Goal: Information Seeking & Learning: Learn about a topic

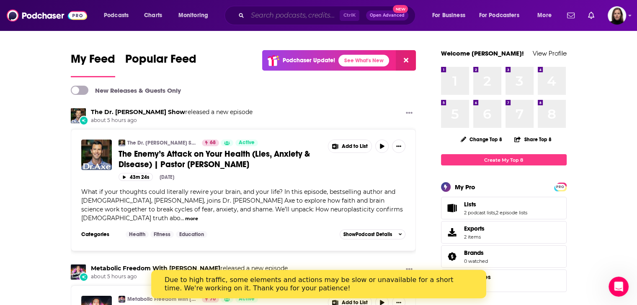
click at [293, 11] on input "Search podcasts, credits, & more..." at bounding box center [293, 15] width 92 height 13
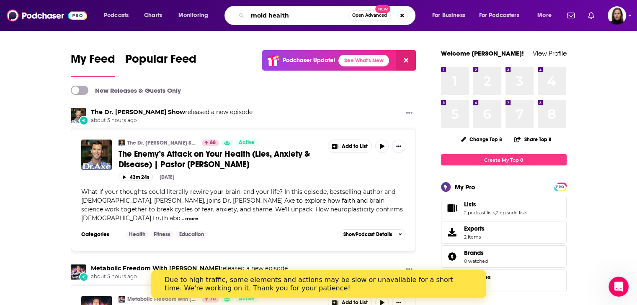
type input "mold health"
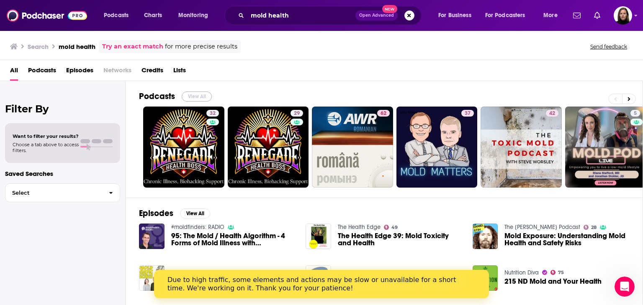
click at [192, 96] on button "View All" at bounding box center [197, 97] width 30 height 10
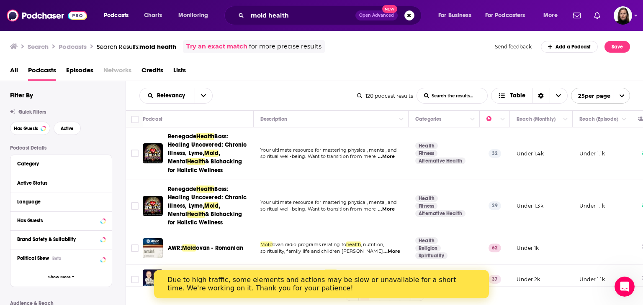
drag, startPoint x: 623, startPoint y: 64, endPoint x: 642, endPoint y: 63, distance: 19.3
click at [636, 63] on div "All Podcasts Episodes Networks Credits Lists" at bounding box center [321, 70] width 643 height 21
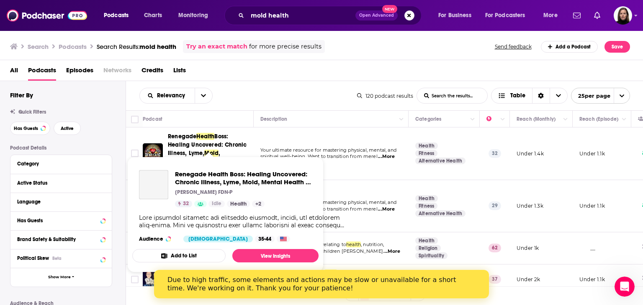
scroll to position [167, 0]
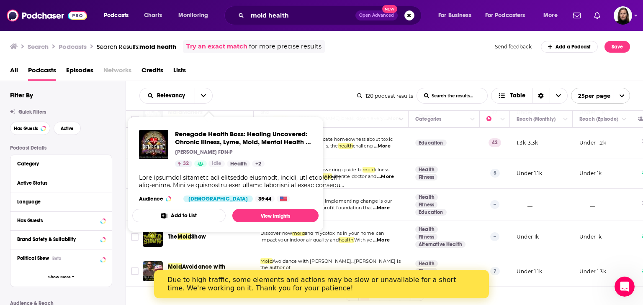
click at [336, 83] on div "Relevancy List Search Input Search the results... Table 120 podcast results Lis…" at bounding box center [384, 95] width 517 height 29
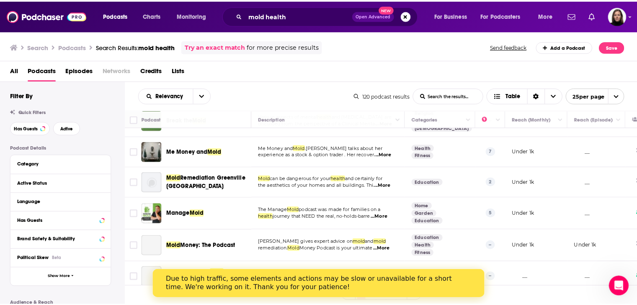
scroll to position [418, 0]
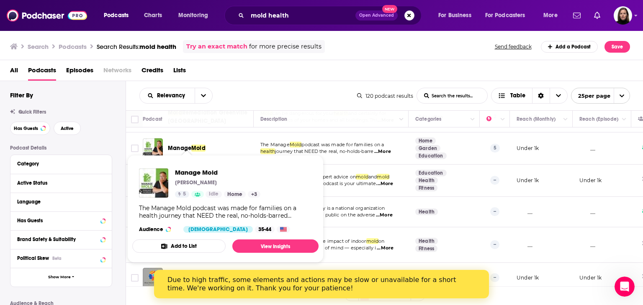
click at [200, 145] on span "Mold" at bounding box center [198, 148] width 14 height 7
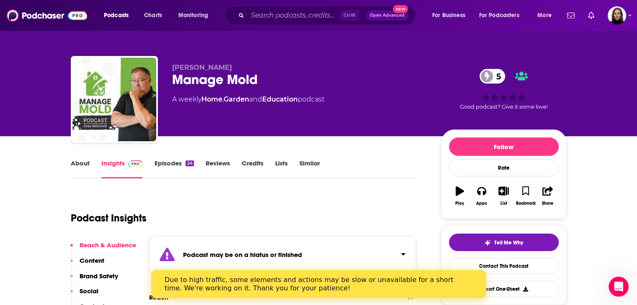
click at [310, 159] on link "Similar" at bounding box center [309, 168] width 21 height 19
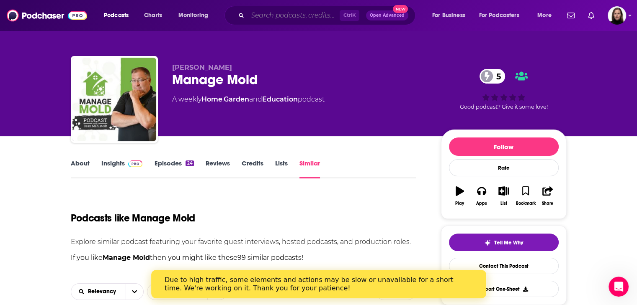
click at [281, 16] on input "Search podcasts, credits, & more..." at bounding box center [293, 15] width 92 height 13
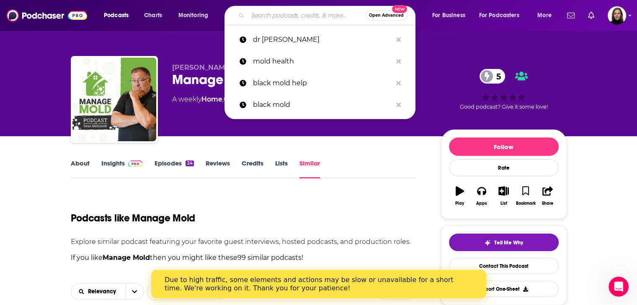
paste input "Inside U Miami Medicine"
type input "Inside U Miami Medicine"
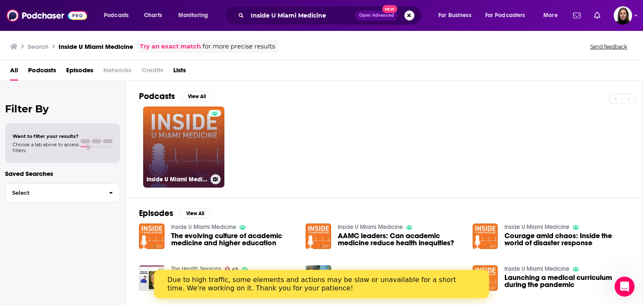
click at [179, 136] on link "Inside U Miami Medicine" at bounding box center [183, 147] width 81 height 81
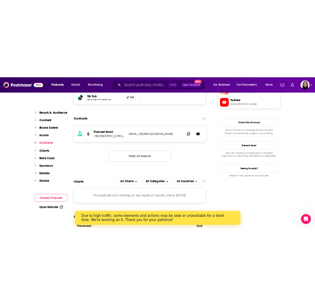
scroll to position [586, 0]
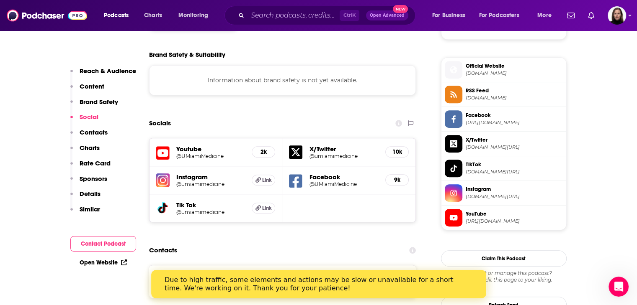
click at [484, 74] on span "[DOMAIN_NAME]" at bounding box center [513, 73] width 97 height 6
click at [475, 218] on span "[URL][DOMAIN_NAME]" at bounding box center [513, 221] width 97 height 6
click at [511, 194] on span "[DOMAIN_NAME][URL]" at bounding box center [513, 197] width 97 height 6
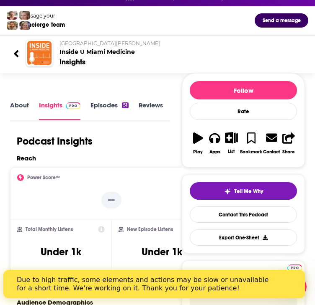
scroll to position [0, 16]
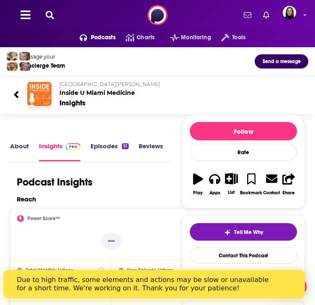
click at [13, 100] on icon at bounding box center [16, 94] width 6 height 11
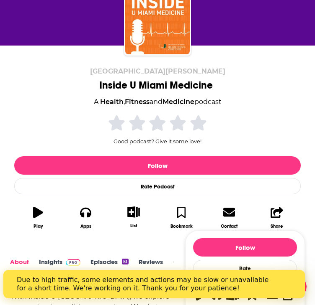
scroll to position [167, 0]
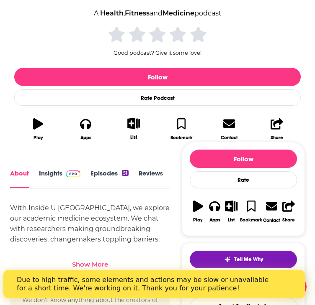
click at [49, 172] on link "Insights" at bounding box center [59, 179] width 41 height 18
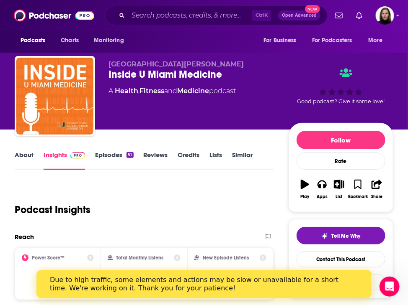
click at [28, 154] on link "About" at bounding box center [24, 160] width 19 height 19
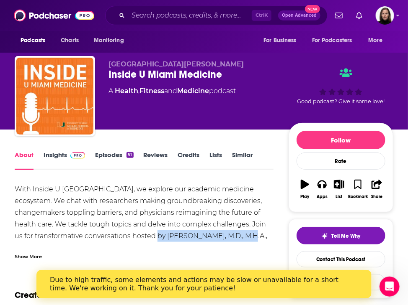
drag, startPoint x: 149, startPoint y: 239, endPoint x: 231, endPoint y: 238, distance: 82.0
click at [231, 238] on div "With Inside U [GEOGRAPHIC_DATA], we explore our academic medicine ecosystem. We…" at bounding box center [144, 225] width 258 height 82
copy div "[PERSON_NAME], M.D., M.H.A."
click at [66, 154] on link "Insights" at bounding box center [64, 160] width 41 height 19
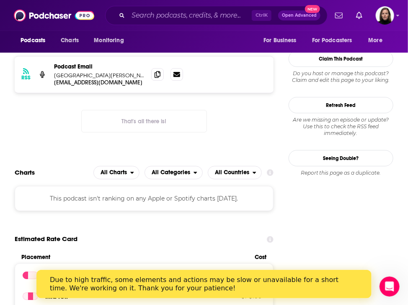
scroll to position [670, 0]
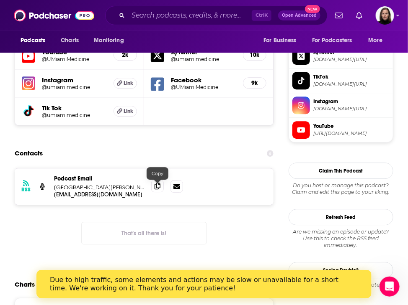
click at [159, 190] on icon at bounding box center [157, 186] width 6 height 7
click at [161, 188] on span at bounding box center [157, 186] width 13 height 13
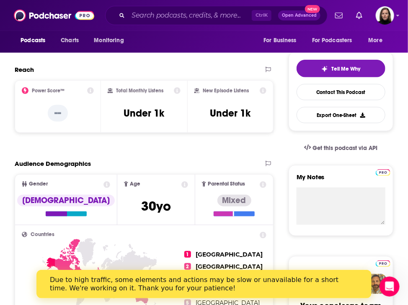
scroll to position [0, 0]
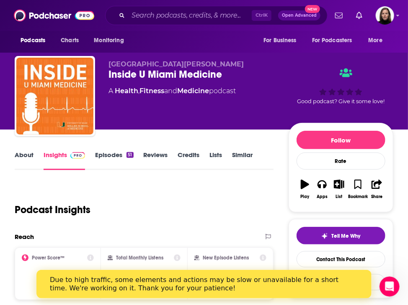
click at [241, 158] on link "Similar" at bounding box center [242, 160] width 21 height 19
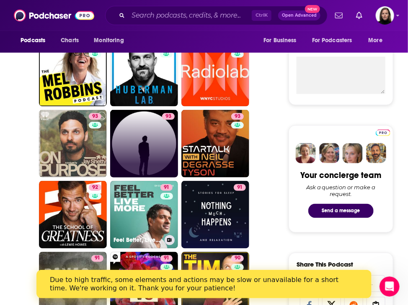
scroll to position [335, 0]
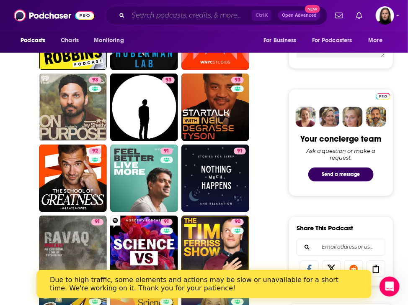
click at [175, 12] on input "Search podcasts, credits, & more..." at bounding box center [189, 15] width 123 height 13
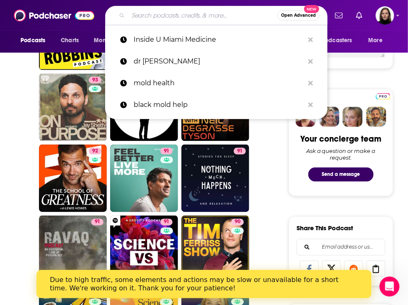
click at [173, 16] on input "Search podcasts, credits, & more..." at bounding box center [202, 15] width 149 height 13
paste input "A Thr5ving Life with [PERSON_NAME]"
type input "A Thr5ving Life with [PERSON_NAME]"
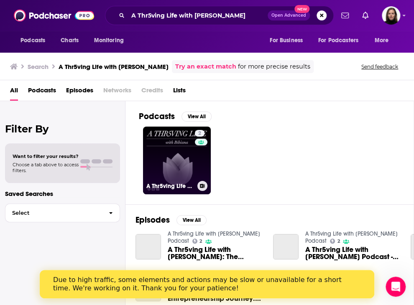
click at [185, 154] on link "2 A Thr5ving Life with [PERSON_NAME] Podcast" at bounding box center [177, 161] width 68 height 68
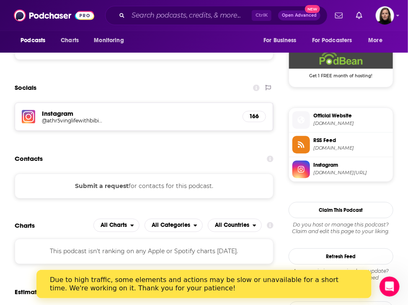
scroll to position [586, 0]
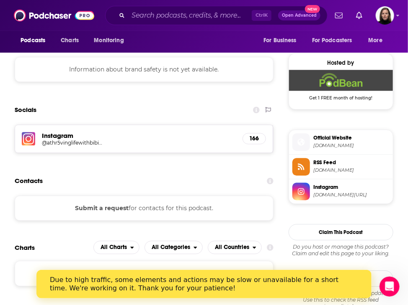
click at [343, 192] on span "[DOMAIN_NAME][URL]" at bounding box center [351, 195] width 76 height 6
click at [164, 14] on input "Search podcasts, credits, & more..." at bounding box center [189, 15] width 123 height 13
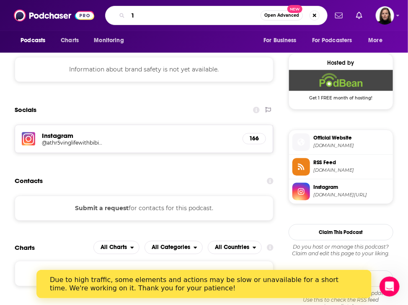
paste input "00 Year Lifestyle Podcast"
type input "100 Year Lifestyle Podcast"
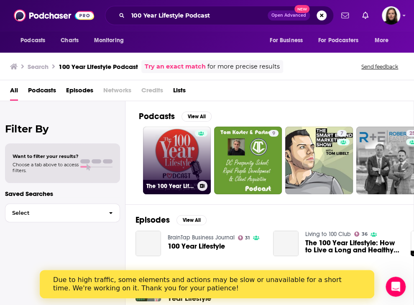
click at [180, 143] on link "The 100 Year Lifestyle Podcast" at bounding box center [177, 161] width 68 height 68
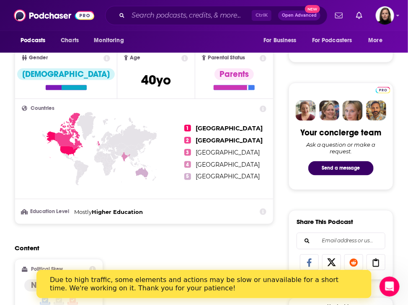
scroll to position [586, 0]
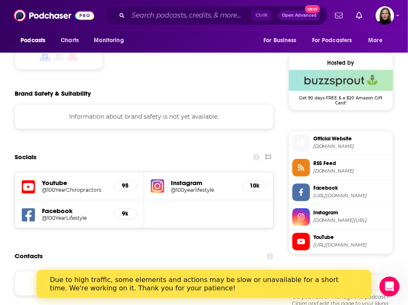
click at [345, 243] on span "[URL][DOMAIN_NAME]" at bounding box center [351, 245] width 76 height 6
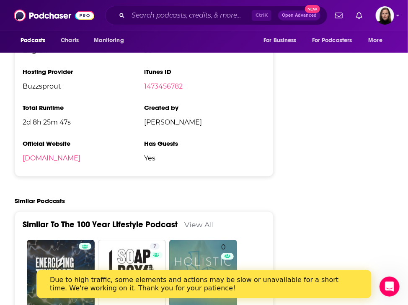
scroll to position [1339, 0]
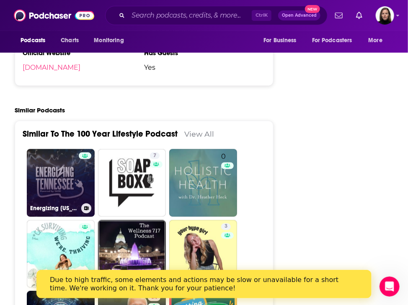
click at [65, 182] on link "Energizing [US_STATE]" at bounding box center [61, 183] width 68 height 68
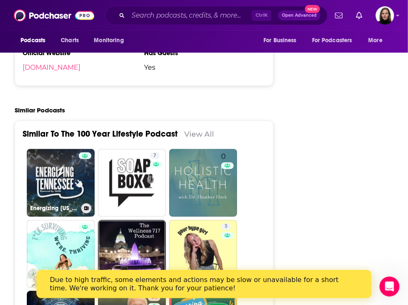
type input "[URL][DOMAIN_NAME][US_STATE]"
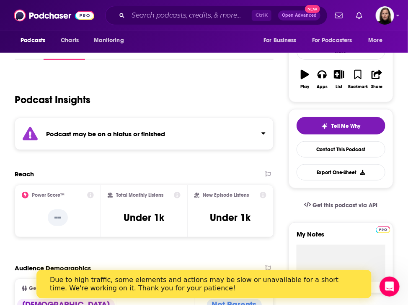
scroll to position [167, 0]
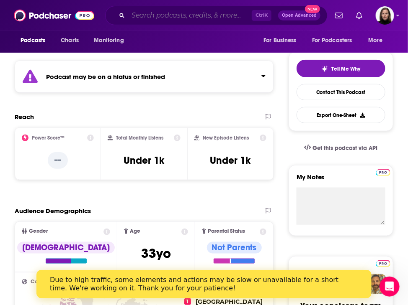
click at [184, 18] on input "Search podcasts, credits, & more..." at bounding box center [189, 15] width 123 height 13
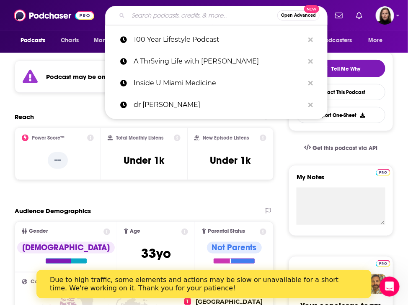
paste input "Love, Hope, Lyme"
type input "Love, Hope, Lyme"
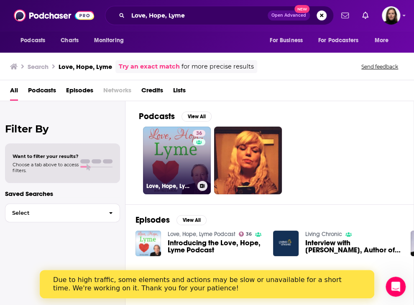
click at [167, 155] on link "36 Love, Hope, Lyme Podcast" at bounding box center [177, 161] width 68 height 68
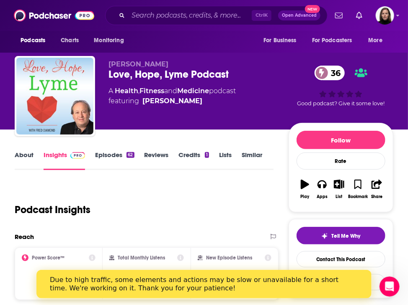
click at [27, 157] on link "About" at bounding box center [24, 160] width 19 height 19
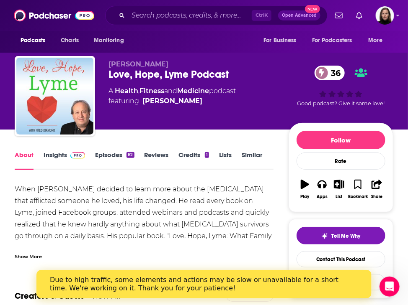
click at [32, 258] on div "Show More" at bounding box center [28, 256] width 27 height 8
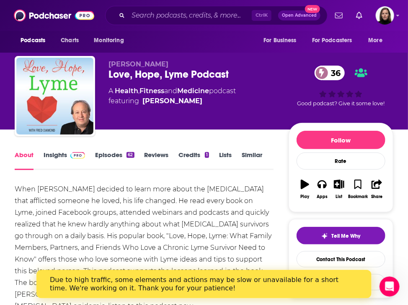
click at [121, 157] on link "Episodes 62" at bounding box center [114, 160] width 39 height 19
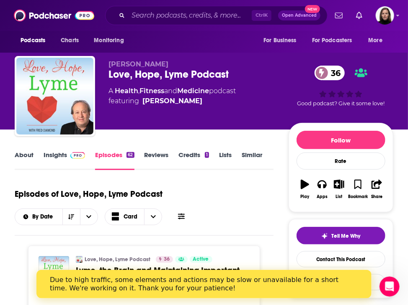
click at [154, 158] on link "Reviews" at bounding box center [156, 160] width 24 height 19
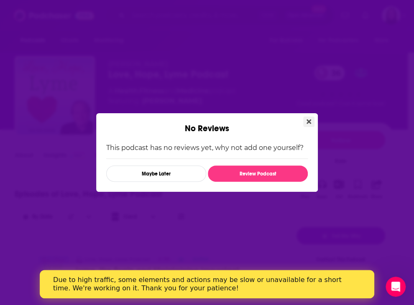
click at [308, 123] on icon "Close" at bounding box center [309, 122] width 5 height 5
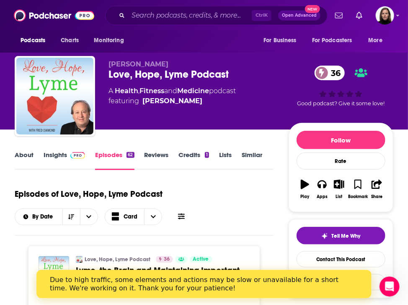
drag, startPoint x: 161, startPoint y: 15, endPoint x: 155, endPoint y: 113, distance: 97.7
click at [155, 113] on div "[PERSON_NAME] Love, Hope, Lyme Podcast 36 A Health , Fitness and Medicine podca…" at bounding box center [198, 93] width 180 height 67
drag, startPoint x: 202, startPoint y: 100, endPoint x: 104, endPoint y: 67, distance: 103.6
click at [104, 67] on div "[PERSON_NAME] Love, Hope, Lyme Podcast 36 A Health , Fitness and Medicine podca…" at bounding box center [204, 98] width 378 height 84
copy div "[PERSON_NAME] Love, Hope, Lyme Podcast 36 A Health , Fitness and Medicine podca…"
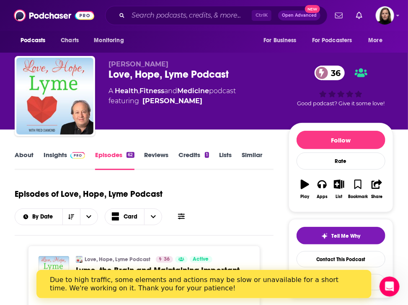
click at [225, 197] on div "Episodes of Love, Hope, Lyme Podcast By Date Card" at bounding box center [144, 205] width 258 height 42
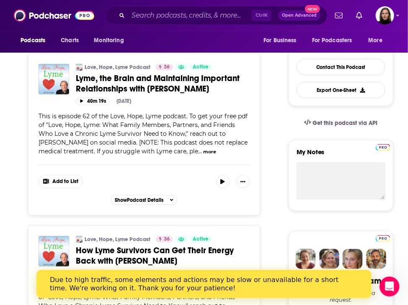
scroll to position [42, 0]
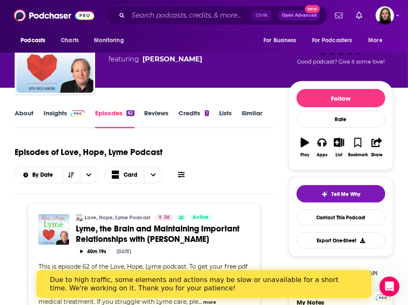
click at [69, 112] on span at bounding box center [76, 113] width 18 height 8
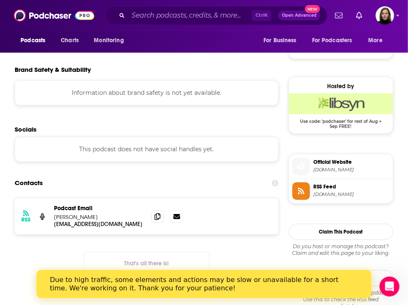
scroll to position [586, 0]
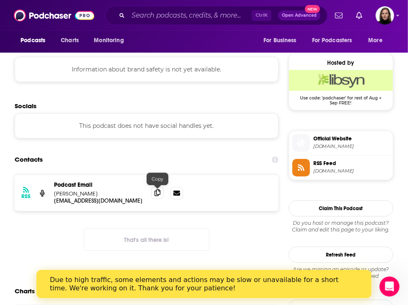
click at [158, 193] on icon at bounding box center [157, 193] width 6 height 7
click at [337, 139] on span "Official Website" at bounding box center [351, 139] width 76 height 8
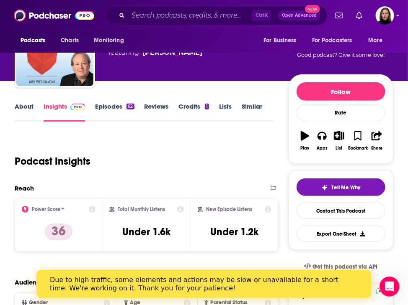
scroll to position [0, 0]
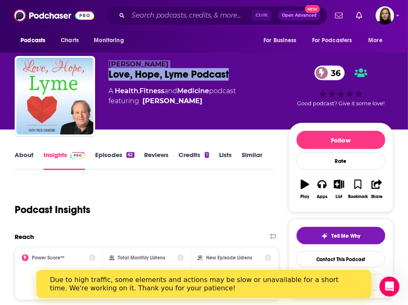
drag, startPoint x: 245, startPoint y: 77, endPoint x: 105, endPoint y: 64, distance: 140.0
click at [105, 64] on div "[PERSON_NAME] Love, Hope, Lyme Podcast 36 A Health , Fitness and Medicine podca…" at bounding box center [204, 98] width 378 height 84
copy div "[PERSON_NAME] Love, Hope, Lyme Podcast"
click at [257, 157] on link "Similar" at bounding box center [251, 160] width 21 height 19
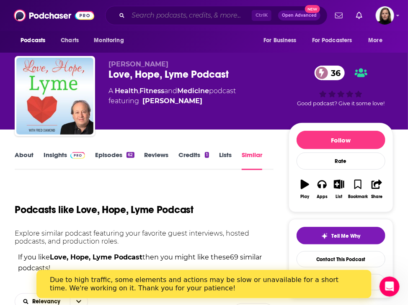
click at [142, 18] on input "Search podcasts, credits, & more..." at bounding box center [189, 15] width 123 height 13
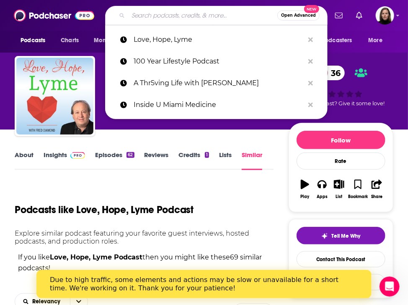
paste input "The Toxic Mold Podcast"
type input "The Toxic Mold Podcast"
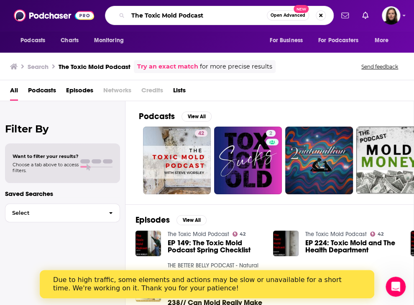
drag, startPoint x: 133, startPoint y: 21, endPoint x: 124, endPoint y: 22, distance: 8.9
click at [124, 22] on div "The Toxic Mold Podcast Open Advanced New" at bounding box center [219, 15] width 229 height 19
paste input "The Toxic Mold Podcast"
type input "The Toxic Mold PodcastThe Toxic Mold Podcast"
drag, startPoint x: 264, startPoint y: 17, endPoint x: 79, endPoint y: 18, distance: 185.0
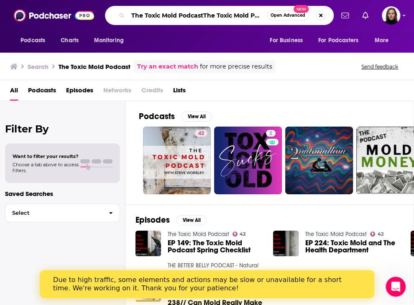
click at [105, 24] on div "The Toxic Mold PodcastThe Toxic Mold Podcast Open Advanced New" at bounding box center [219, 15] width 229 height 19
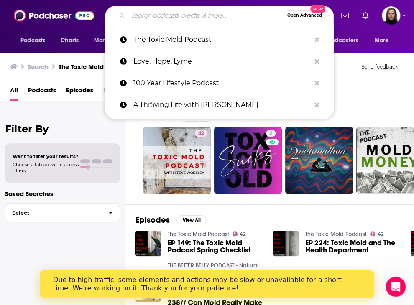
drag, startPoint x: 196, startPoint y: 18, endPoint x: 154, endPoint y: 15, distance: 41.9
click at [154, 15] on input "Search podcasts, credits, & more..." at bounding box center [206, 15] width 156 height 13
paste input "Over 40 Fitness Hacks"
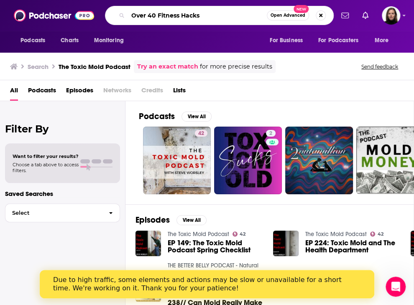
type input "Over 40 Fitness Hacks"
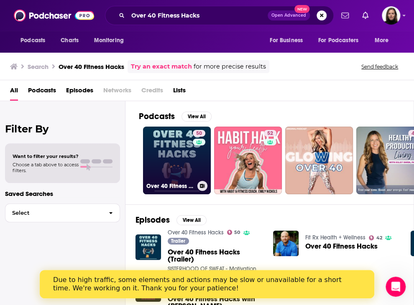
click at [178, 156] on link "50 Over 40 Fitness Hacks" at bounding box center [177, 161] width 68 height 68
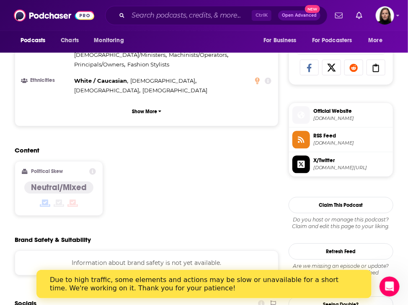
scroll to position [502, 0]
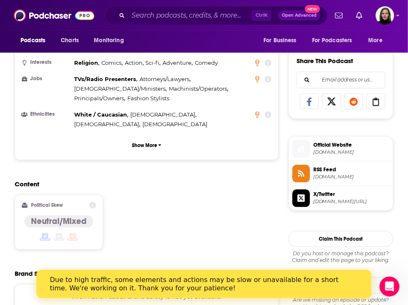
click at [360, 150] on span "[DOMAIN_NAME]" at bounding box center [351, 153] width 76 height 6
